Goal: Task Accomplishment & Management: Use online tool/utility

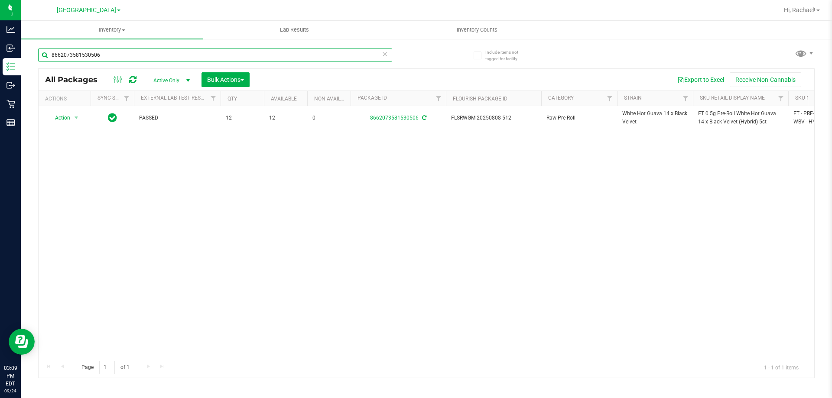
click at [127, 56] on input "8662073581530506" at bounding box center [215, 55] width 354 height 13
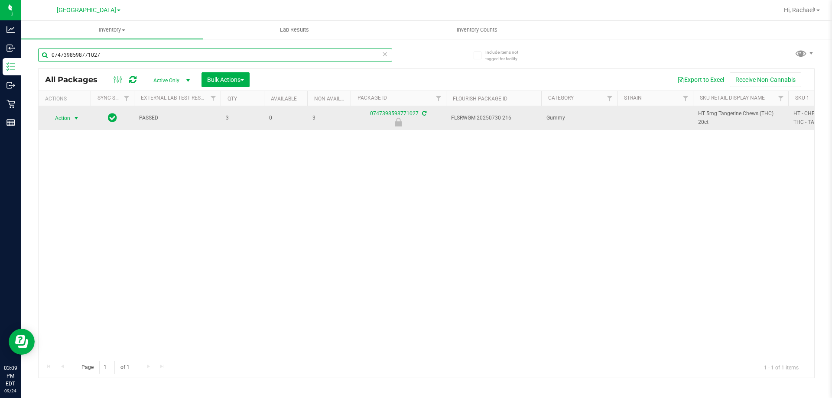
type input "0747398598771027"
click at [77, 122] on span "select" at bounding box center [76, 118] width 11 height 12
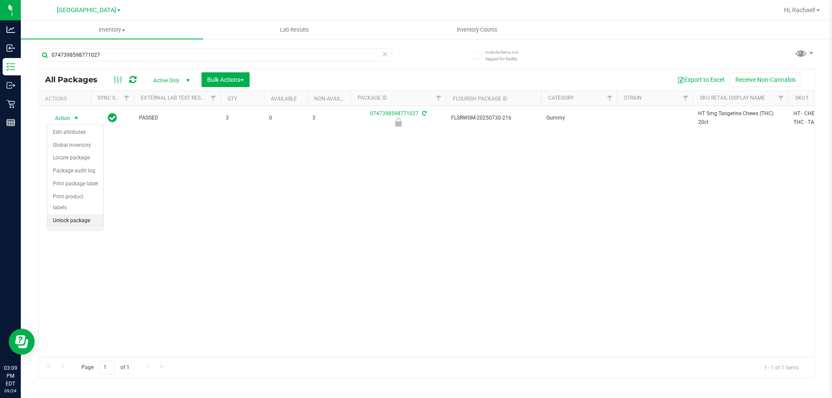
click at [81, 215] on li "Unlock package" at bounding box center [75, 221] width 55 height 13
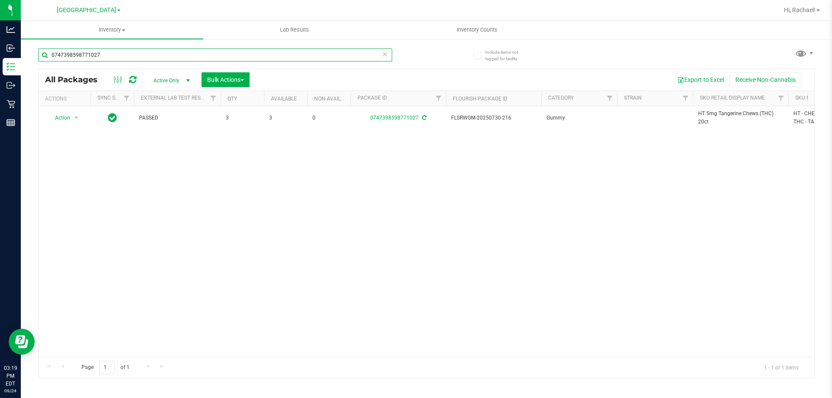
click at [163, 51] on input "0747398598771027" at bounding box center [215, 55] width 354 height 13
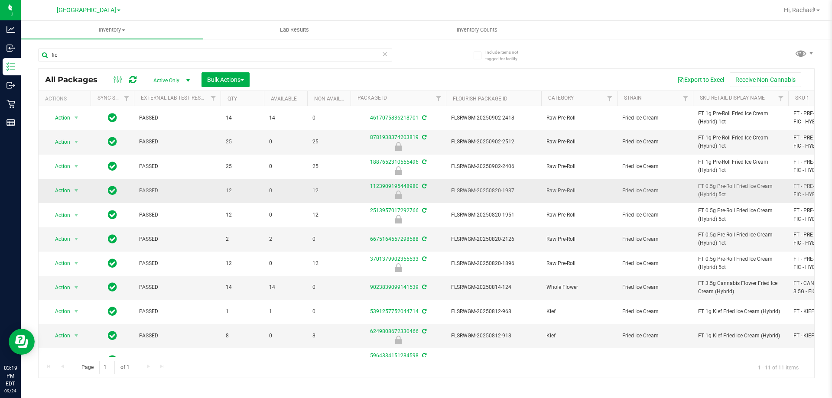
click at [721, 202] on td "FT 0.5g Pre-Roll Fried Ice Cream (Hybrid) 5ct" at bounding box center [740, 191] width 95 height 24
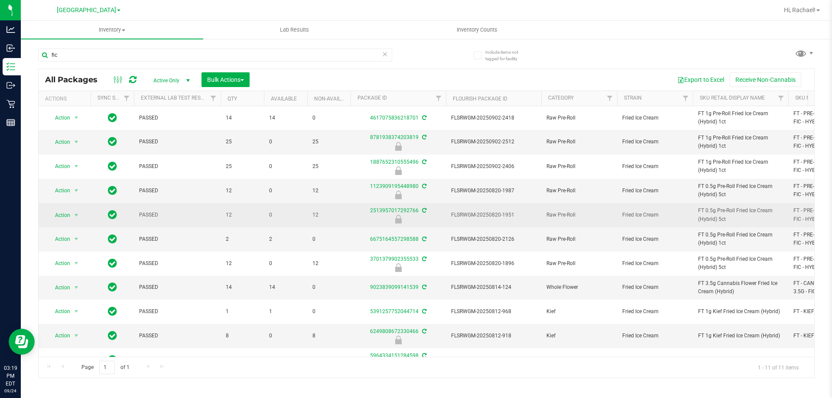
click at [717, 219] on span "FT 0.5g Pre-Roll Fried Ice Cream (Hybrid) 5ct" at bounding box center [740, 215] width 85 height 16
copy tr "FT 0.5g Pre-Roll Fried Ice Cream (Hybrid) 5ct"
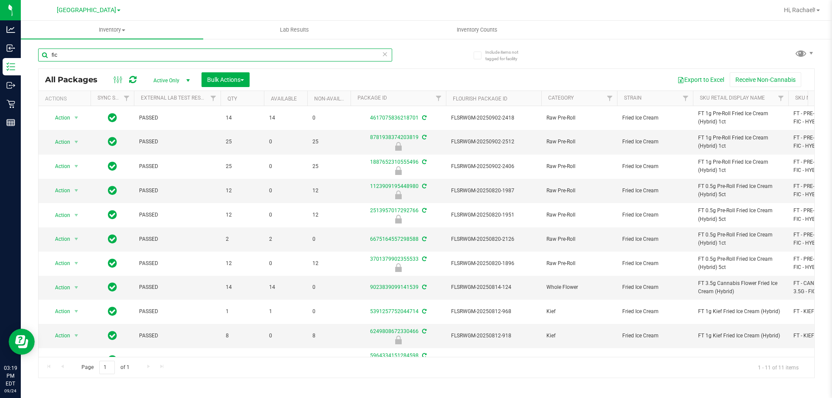
click at [298, 52] on input "fic" at bounding box center [215, 55] width 354 height 13
paste input "FT 0.5g Pre-Roll Fried Ice Cream (Hybrid) 5ct"
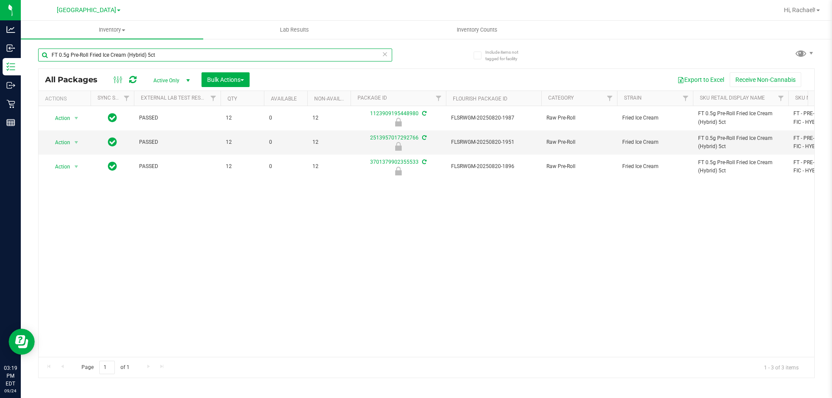
click at [279, 55] on input "FT 0.5g Pre-Roll Fried Ice Cream (Hybrid) 5ct" at bounding box center [215, 55] width 354 height 13
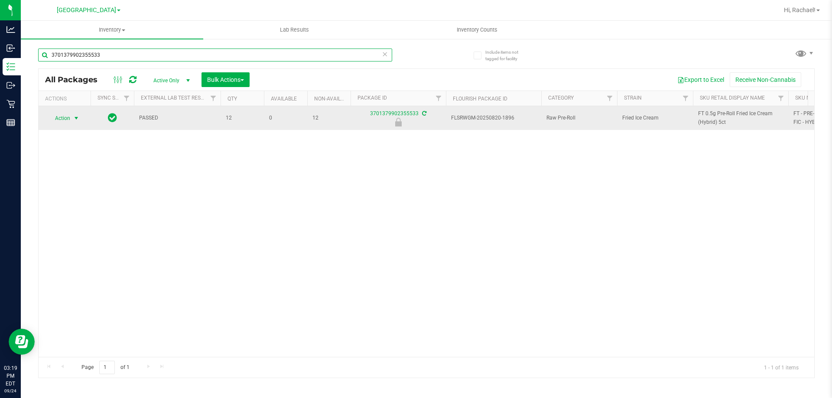
type input "3701379902355533"
click at [65, 115] on span "Action" at bounding box center [58, 118] width 23 height 12
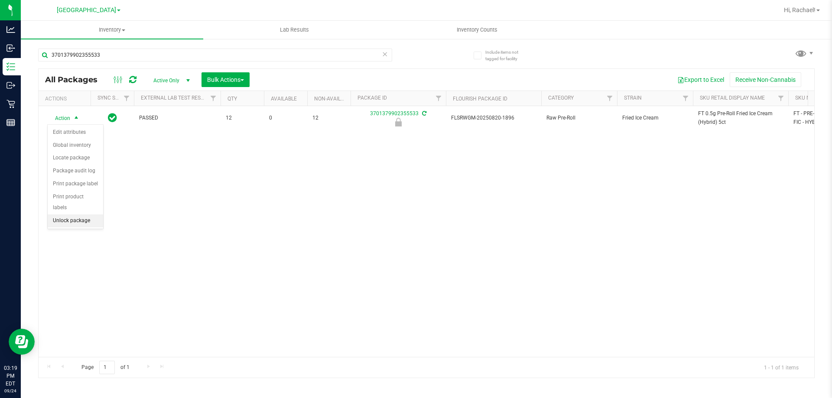
click at [89, 215] on li "Unlock package" at bounding box center [75, 221] width 55 height 13
